Goal: Find specific page/section

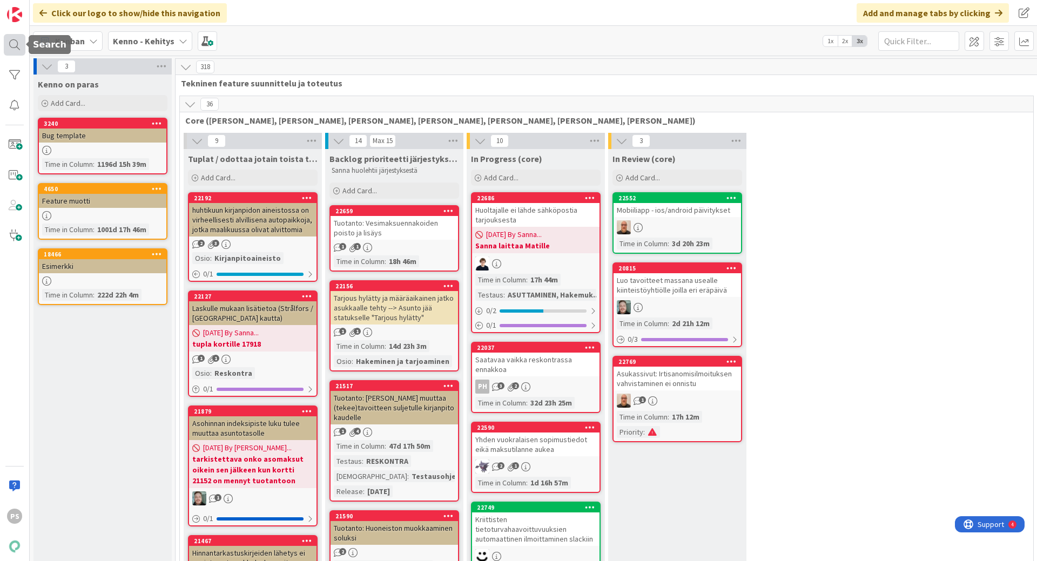
click at [11, 41] on div at bounding box center [15, 45] width 22 height 22
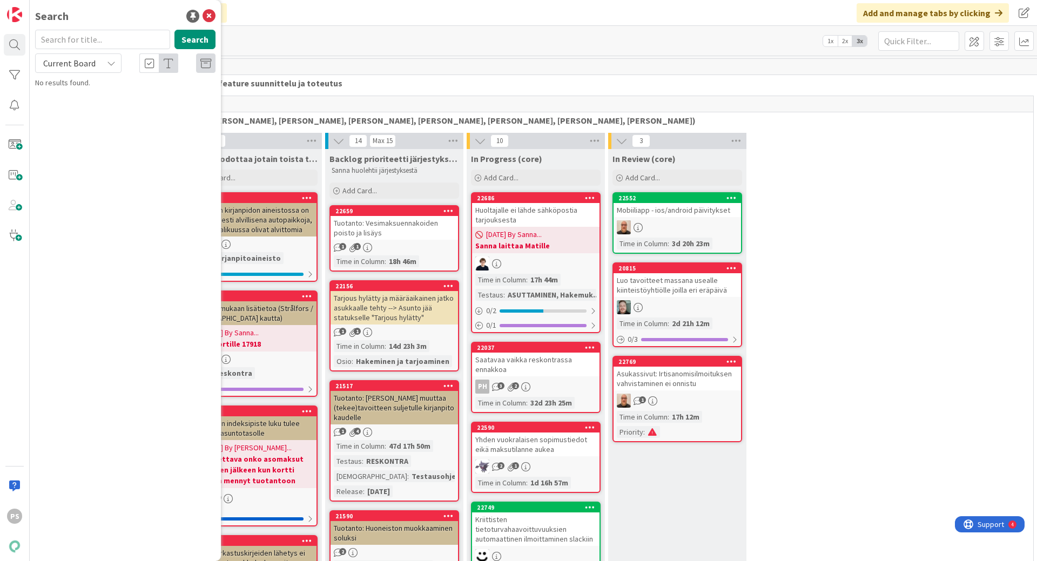
click at [58, 35] on input "text" at bounding box center [102, 39] width 135 height 19
type input "11538"
click at [111, 60] on icon at bounding box center [111, 63] width 9 height 9
click at [78, 110] on span "All Boards" at bounding box center [97, 108] width 112 height 16
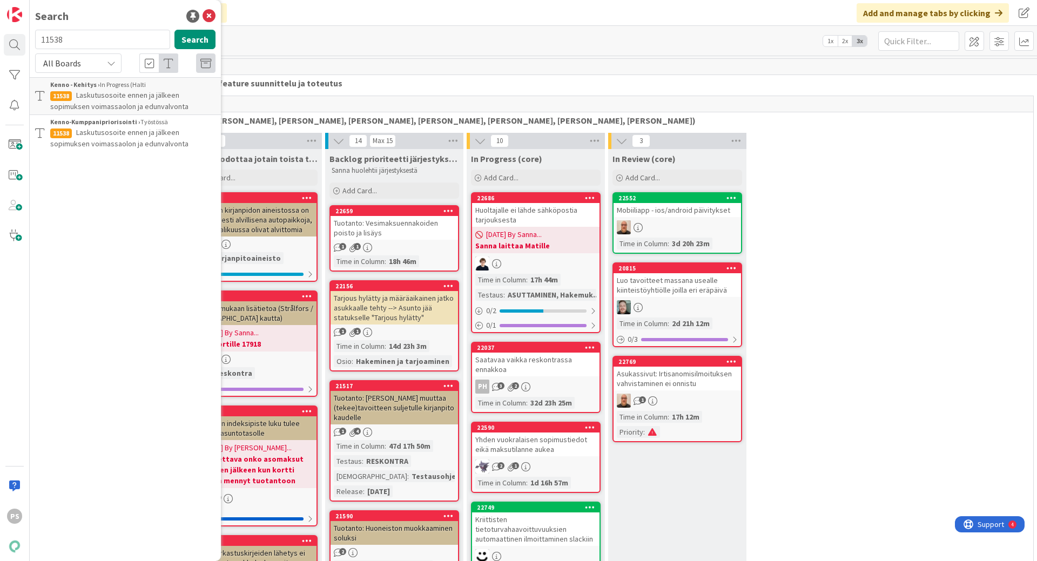
click at [152, 95] on span "Laskutusosoite ennen ja jälkeen sopimuksen voimassaolon ja edunvalvonta" at bounding box center [119, 100] width 138 height 21
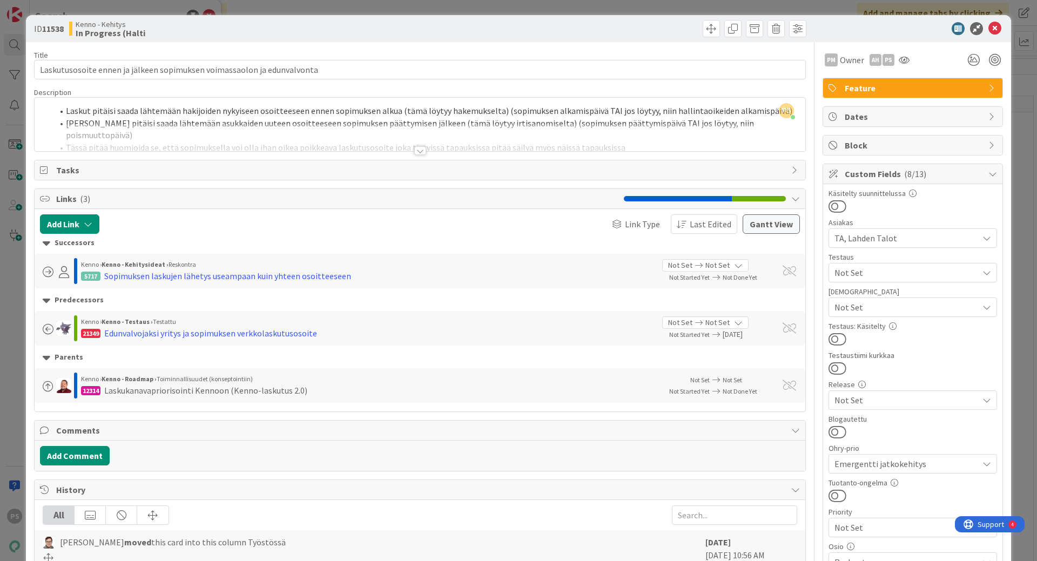
click at [419, 153] on div at bounding box center [420, 150] width 12 height 9
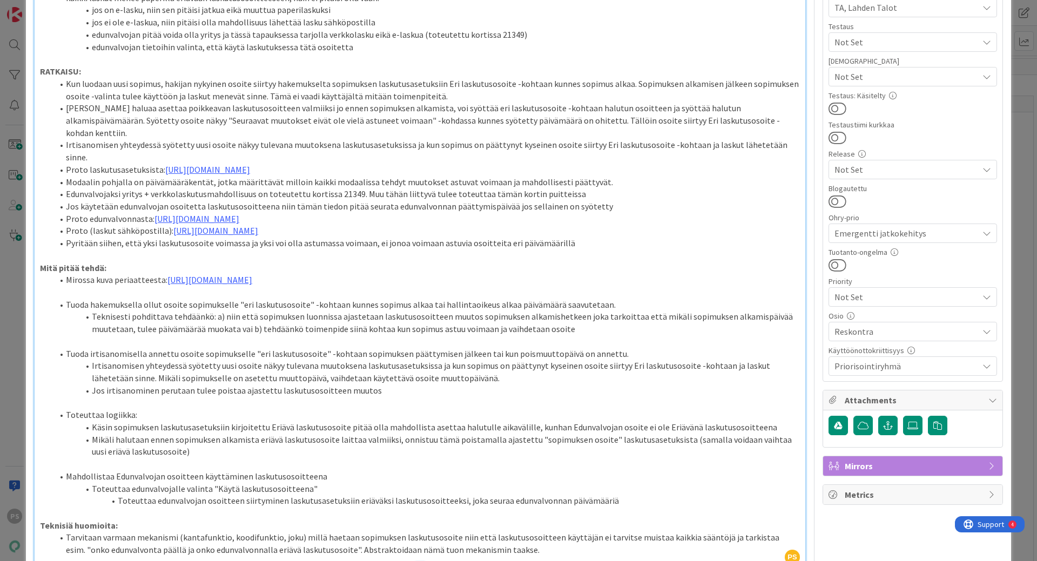
scroll to position [270, 0]
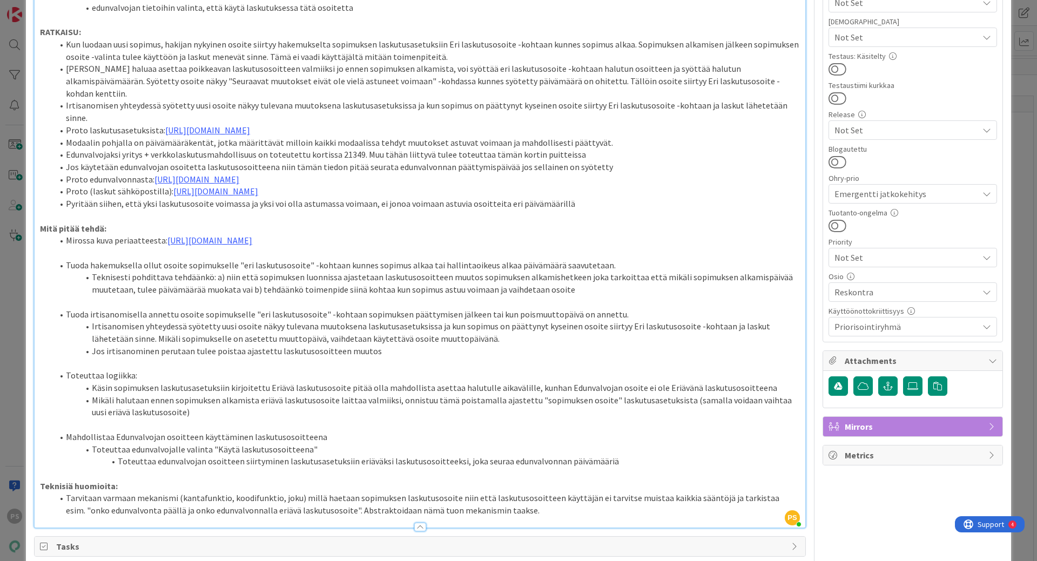
click at [416, 379] on div at bounding box center [420, 527] width 12 height 9
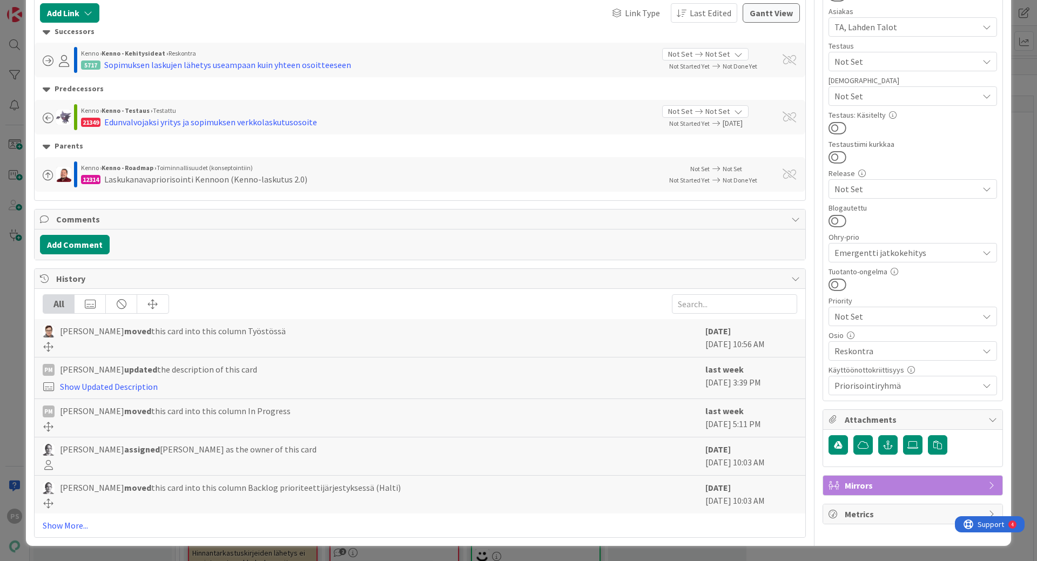
scroll to position [0, 0]
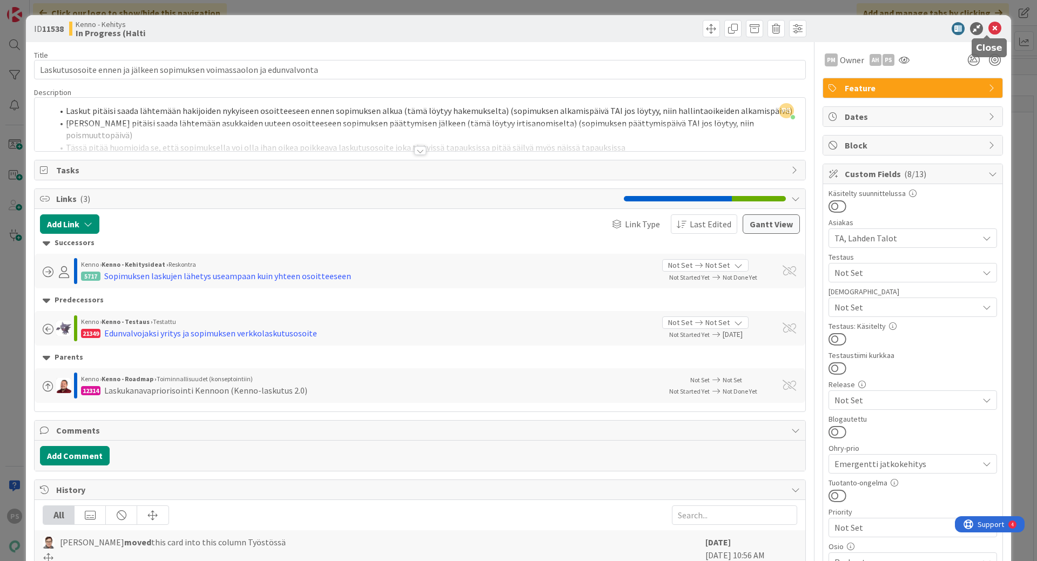
click at [829, 28] on icon at bounding box center [995, 28] width 13 height 13
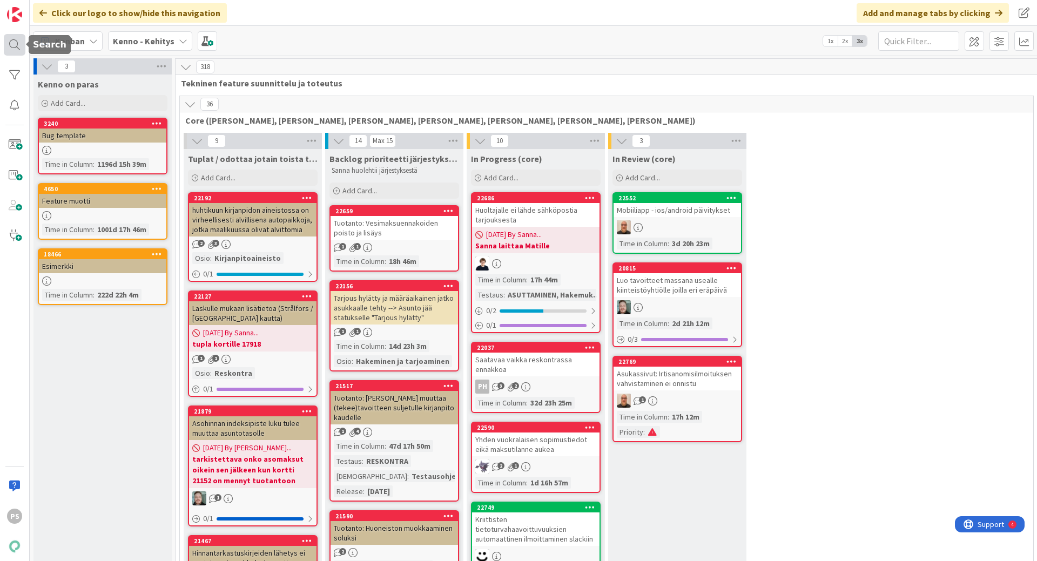
click at [9, 43] on div at bounding box center [15, 45] width 22 height 22
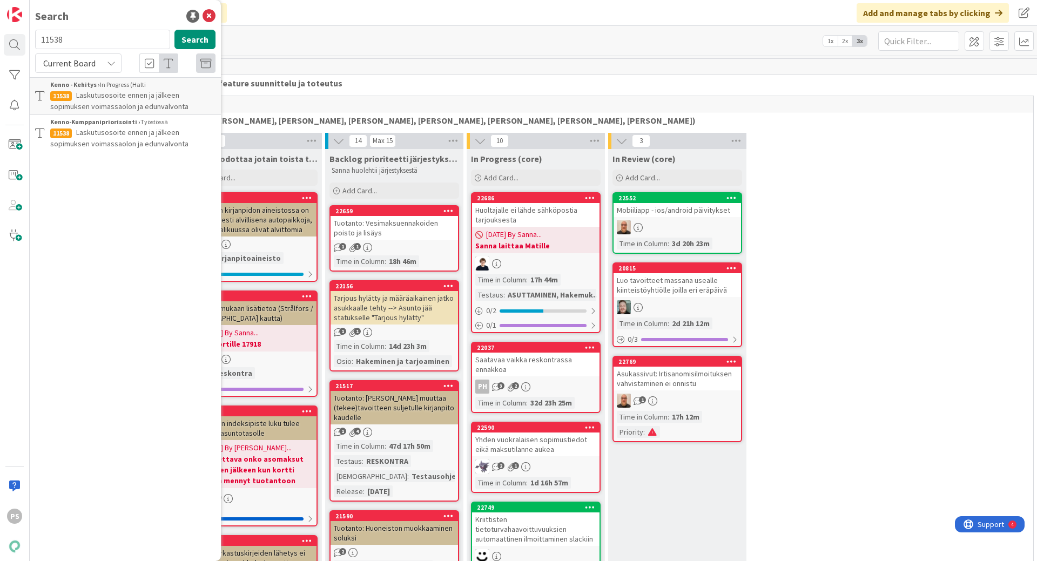
click at [53, 39] on input "11538" at bounding box center [102, 39] width 135 height 19
type input "21349"
click at [115, 66] on icon at bounding box center [111, 63] width 9 height 9
click at [94, 108] on span "All Boards" at bounding box center [97, 108] width 112 height 16
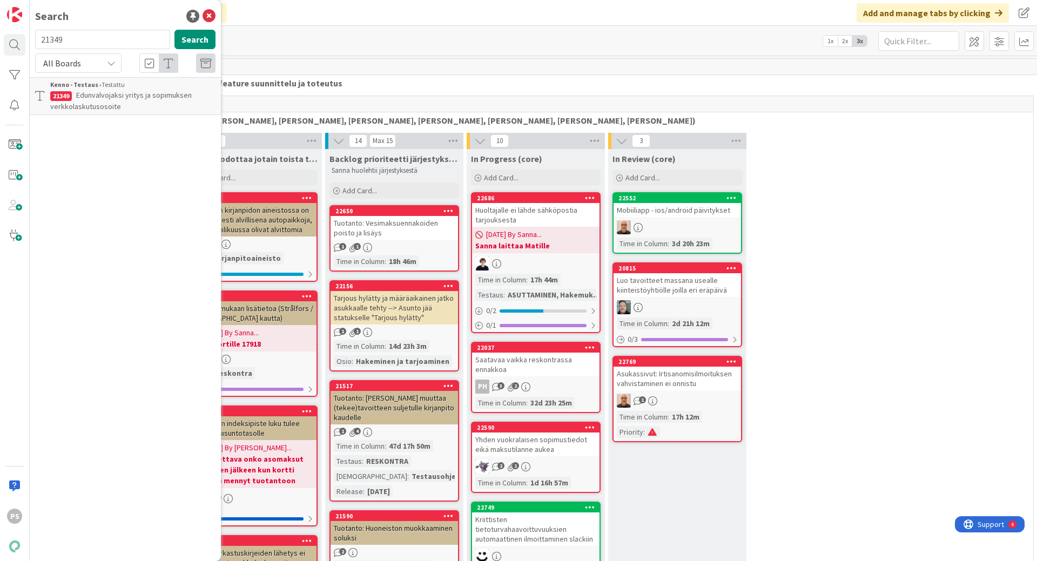
click at [136, 98] on span "Edunvalvojaksi yritys ja sopimuksen verkkolaskutusosoite" at bounding box center [121, 100] width 142 height 21
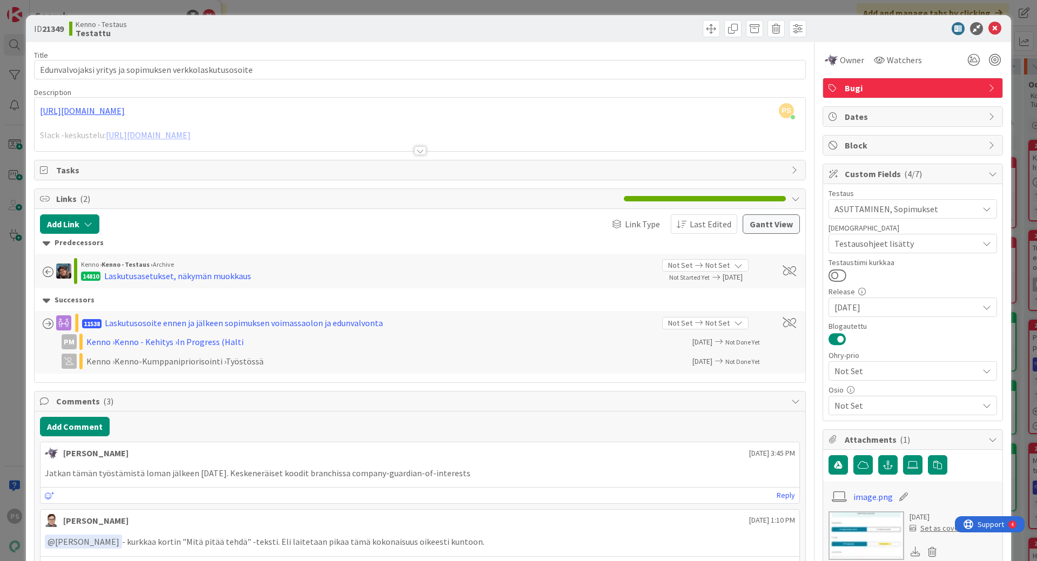
click at [414, 150] on div at bounding box center [420, 150] width 12 height 9
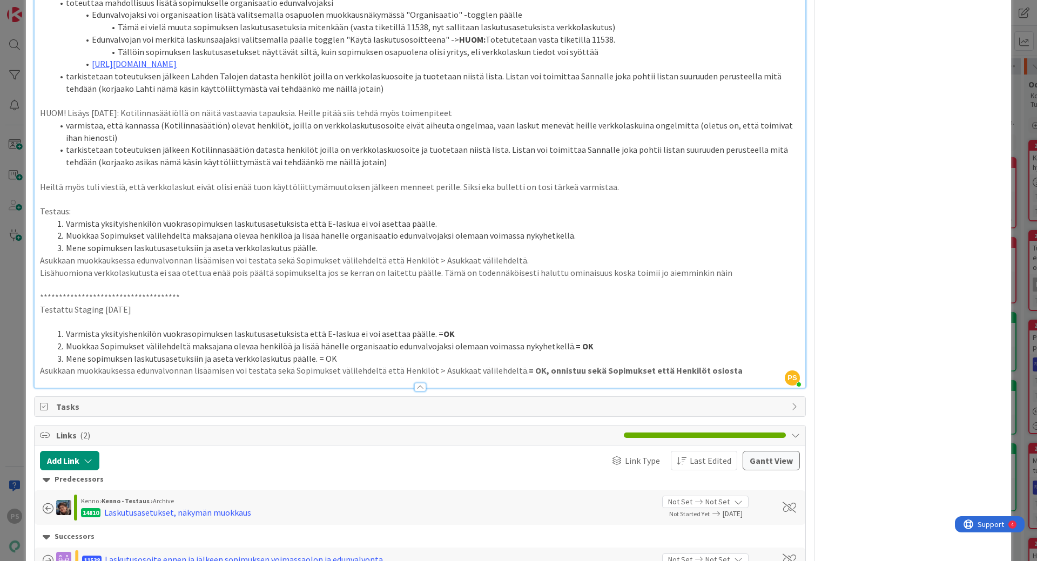
scroll to position [919, 0]
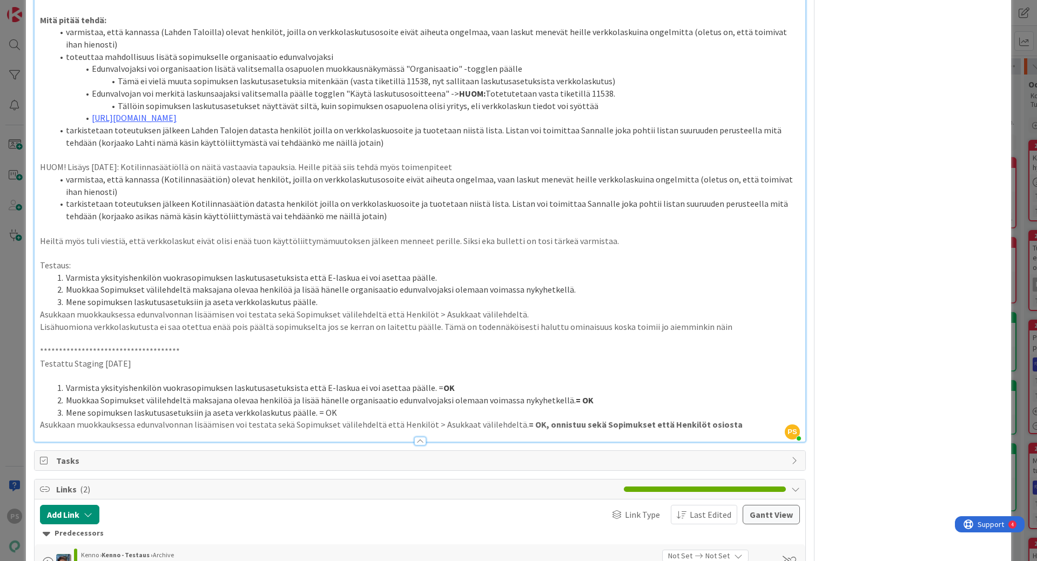
click at [417, 379] on div at bounding box center [420, 441] width 12 height 9
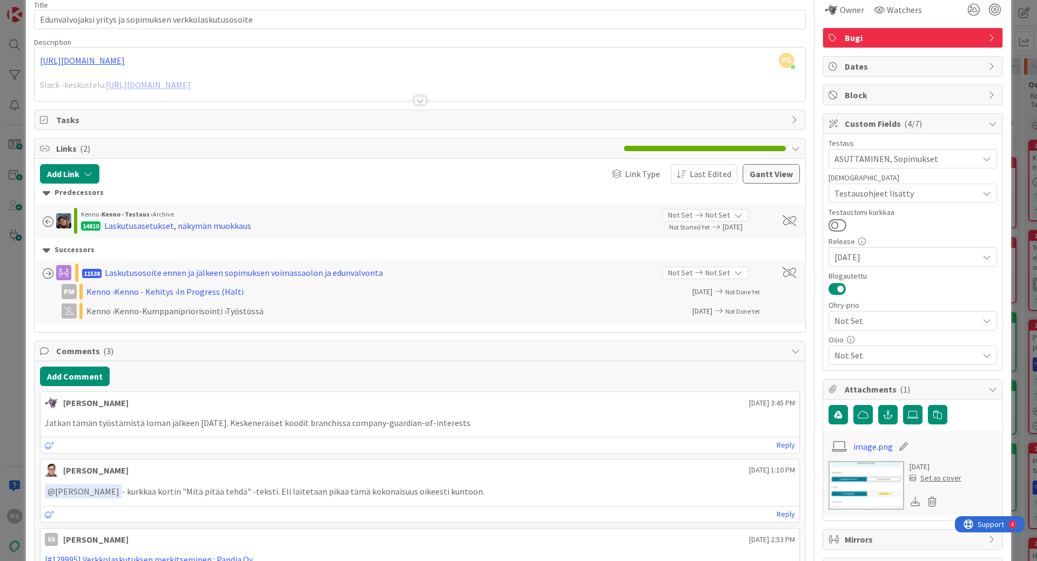
scroll to position [0, 0]
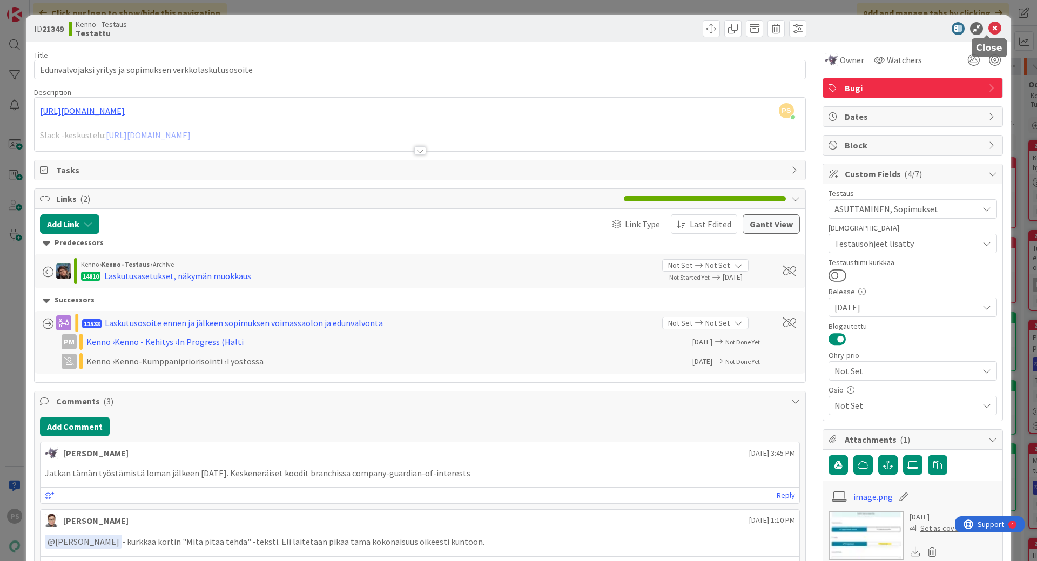
click at [829, 25] on icon at bounding box center [995, 28] width 13 height 13
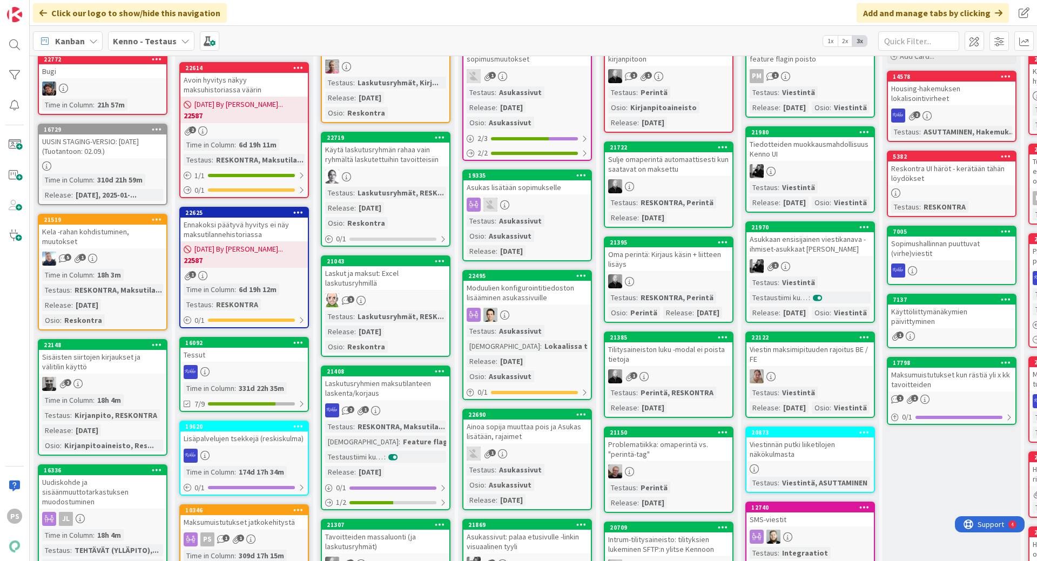
scroll to position [108, 0]
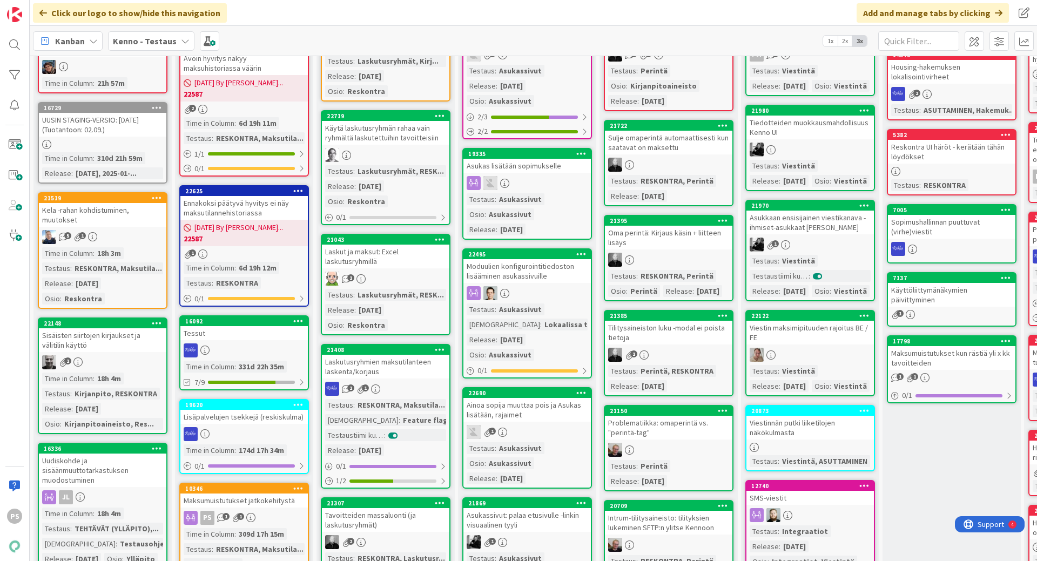
click at [107, 212] on div "Kela -rahan kohdistuminen, muutokset" at bounding box center [103, 215] width 128 height 24
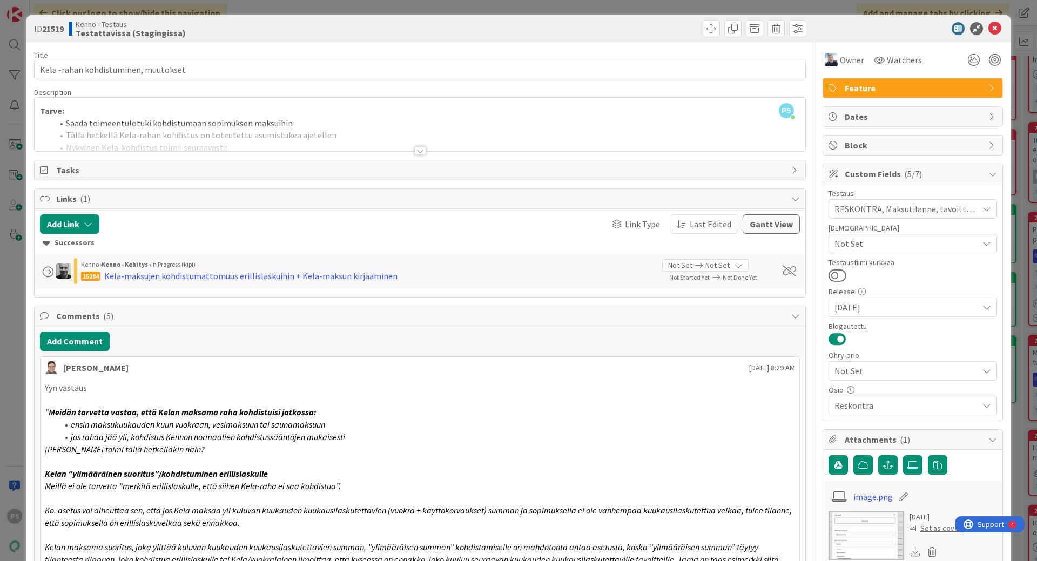
click at [417, 151] on div at bounding box center [420, 150] width 12 height 9
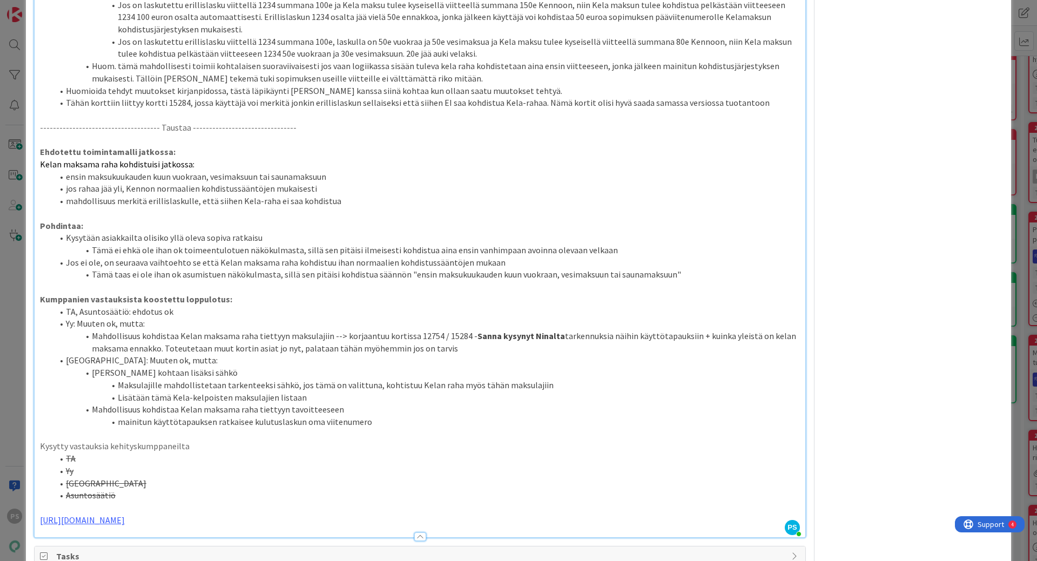
scroll to position [1081, 0]
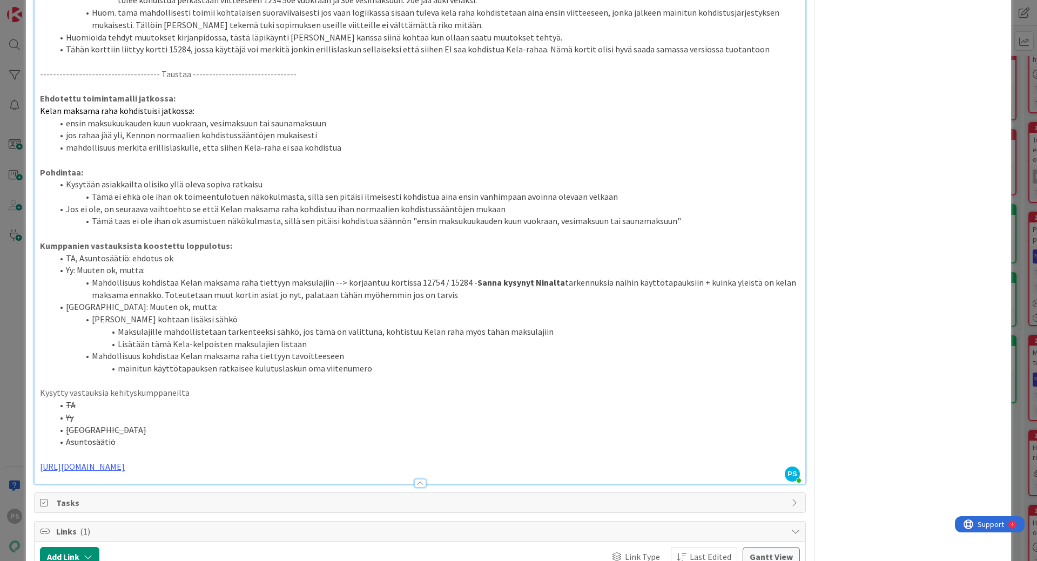
click at [416, 379] on div at bounding box center [420, 483] width 12 height 9
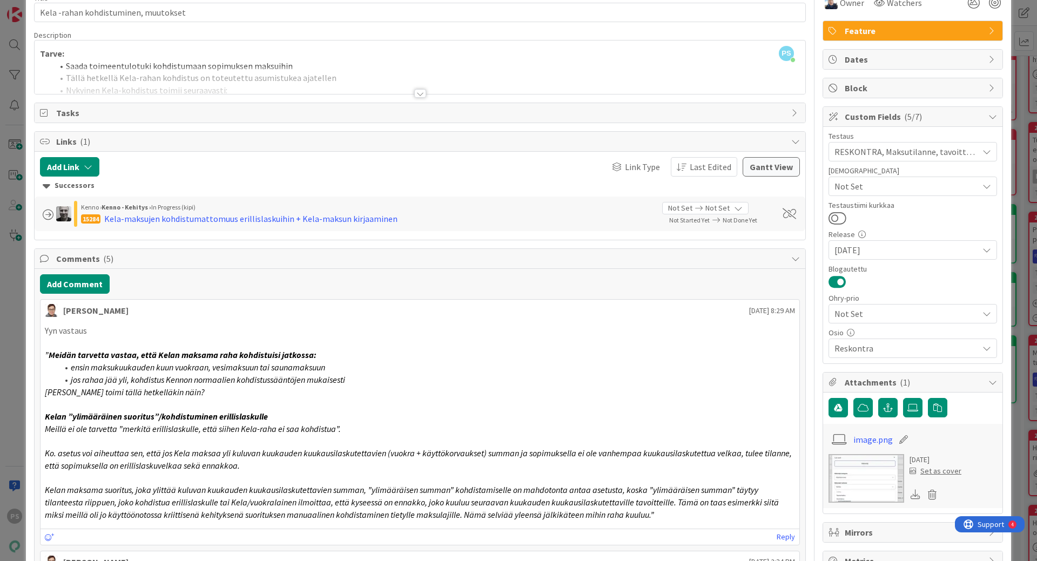
scroll to position [0, 0]
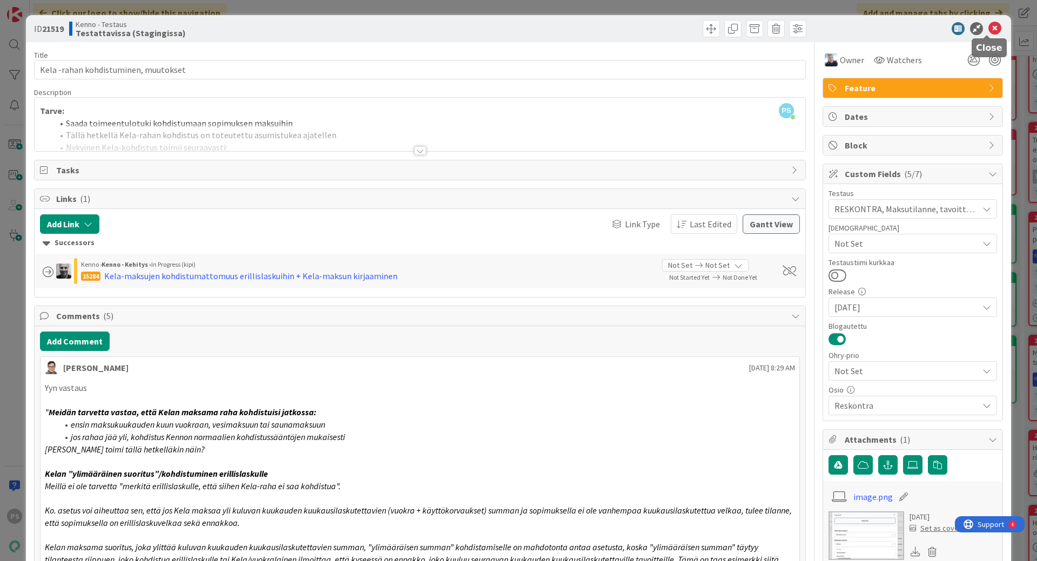
click at [829, 28] on icon at bounding box center [995, 28] width 13 height 13
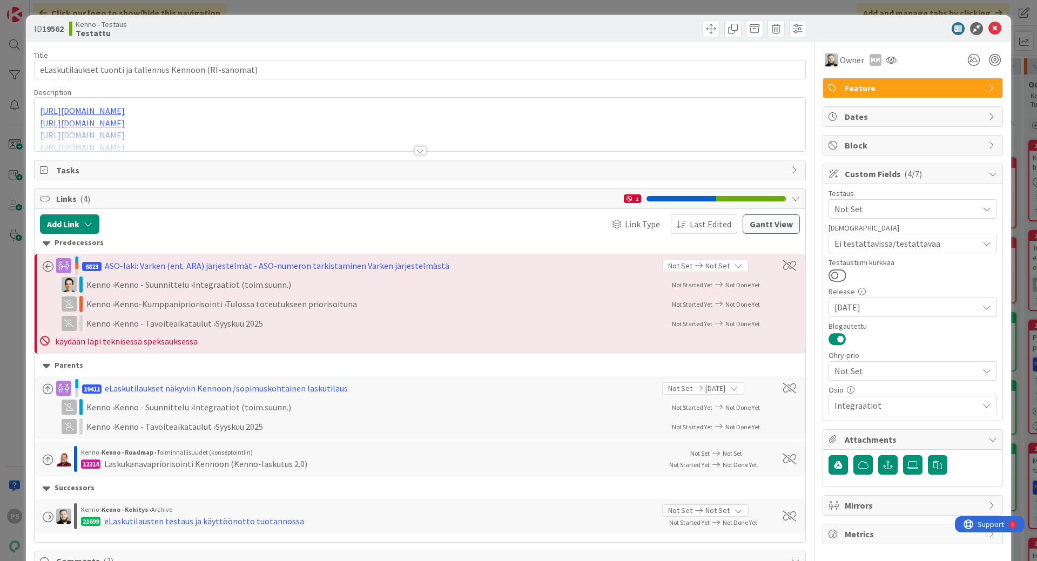
click at [416, 149] on div at bounding box center [420, 150] width 12 height 9
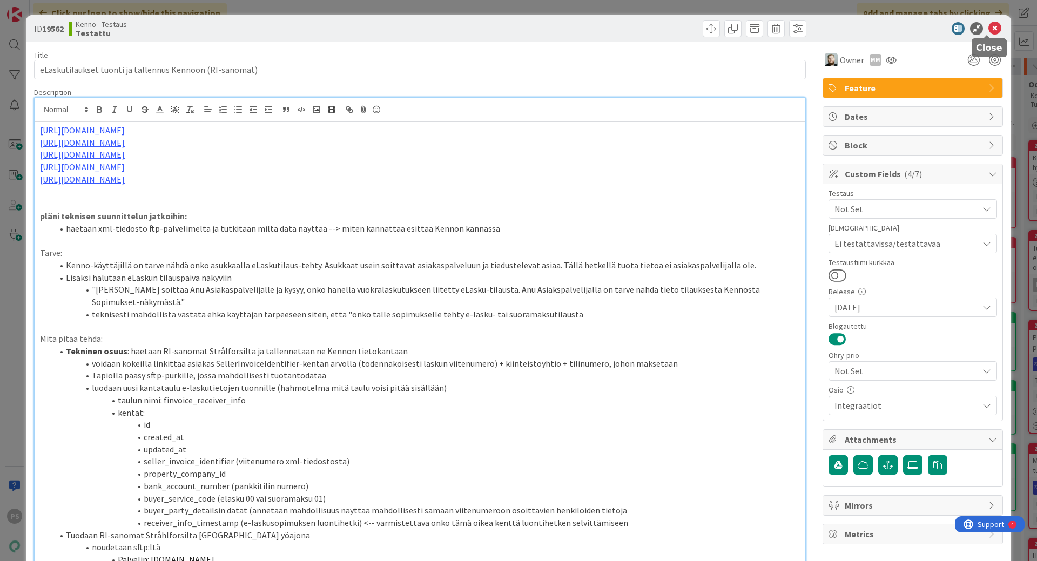
click at [989, 24] on icon at bounding box center [995, 28] width 13 height 13
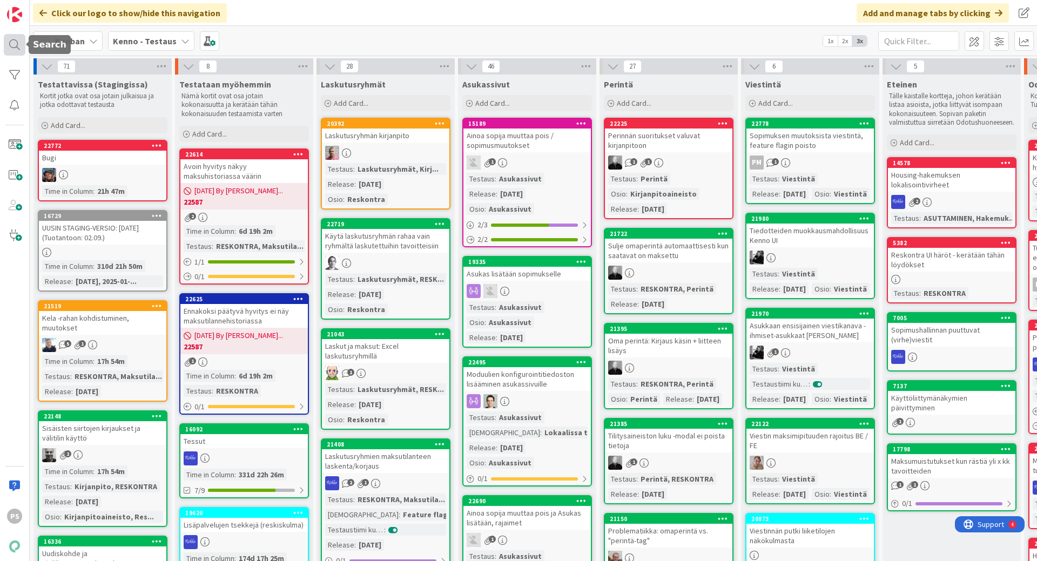
click at [12, 43] on div at bounding box center [15, 45] width 22 height 22
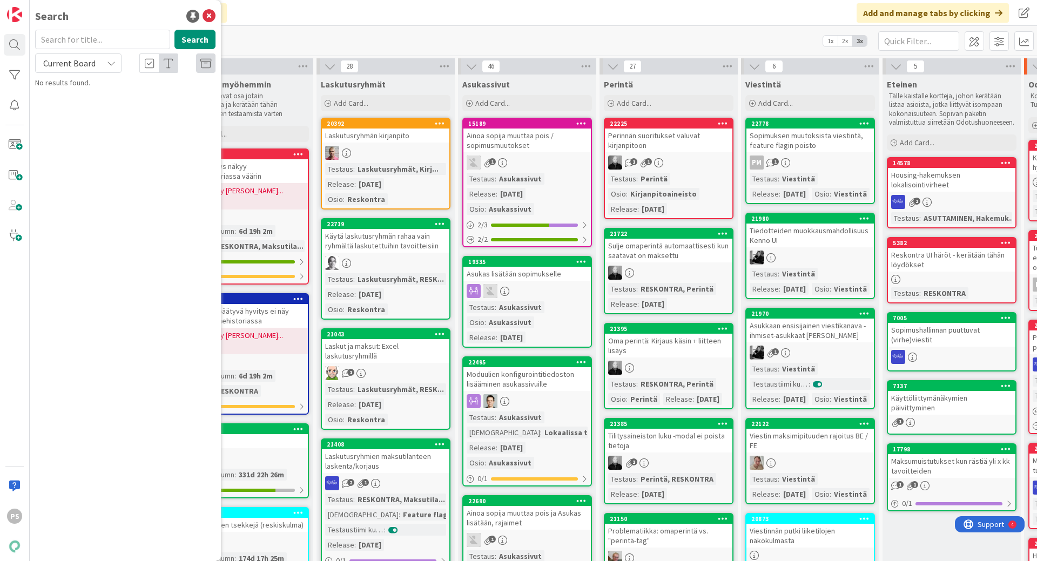
click at [56, 38] on input "text" at bounding box center [102, 39] width 135 height 19
type input "19411"
click at [110, 59] on icon at bounding box center [111, 63] width 9 height 9
click at [79, 115] on span "All Boards" at bounding box center [97, 108] width 112 height 16
click at [119, 101] on p "eLaskutilaukset näkyviin Kennoon /sopimuskohtainen laskutilaus" at bounding box center [132, 101] width 165 height 23
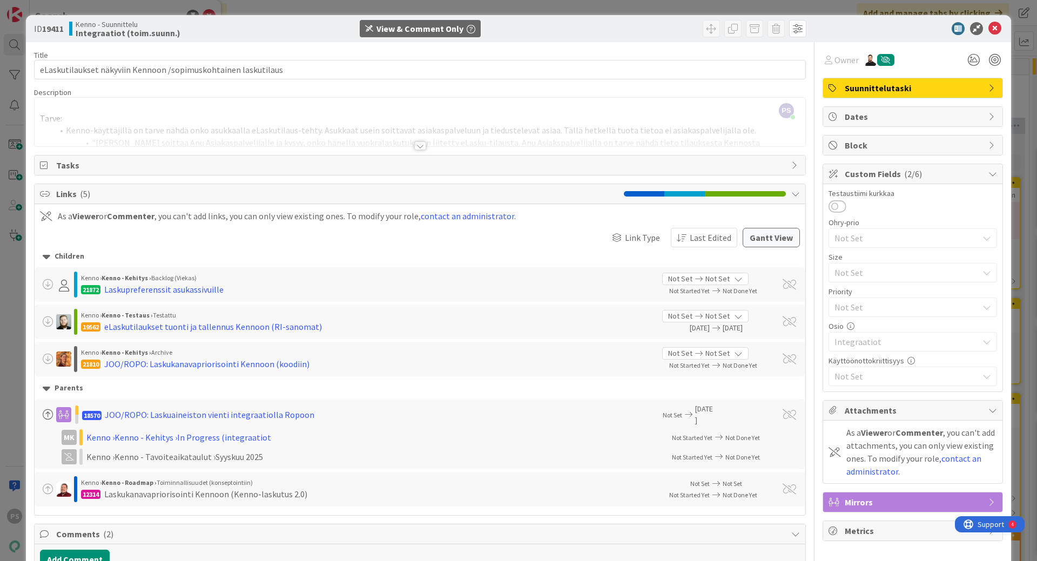
click at [414, 146] on div at bounding box center [420, 146] width 12 height 9
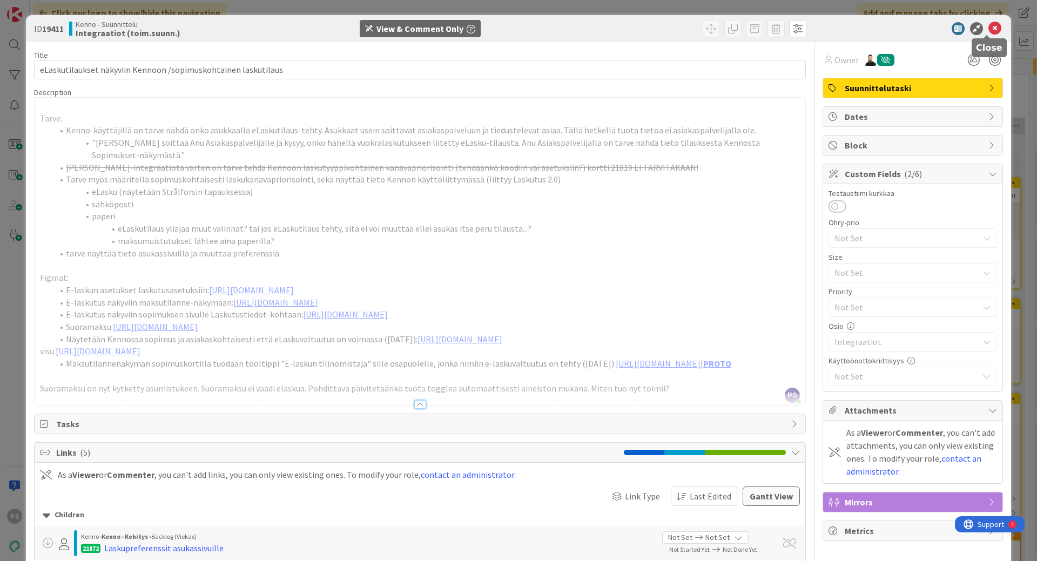
click at [989, 29] on icon at bounding box center [995, 28] width 13 height 13
